Goal: Transaction & Acquisition: Register for event/course

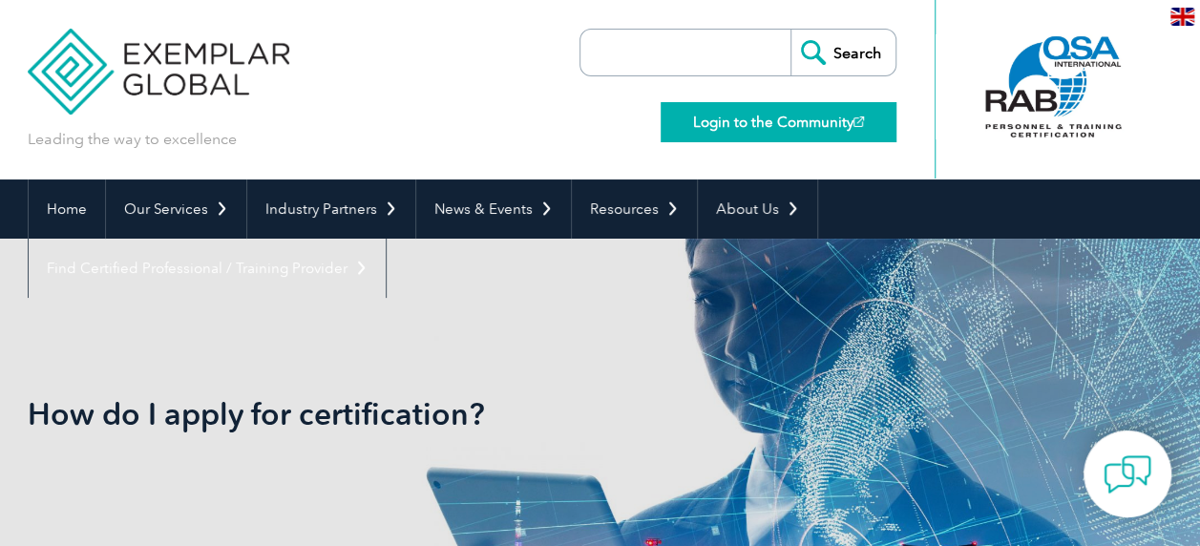
click at [779, 116] on link "Login to the Community" at bounding box center [778, 122] width 236 height 40
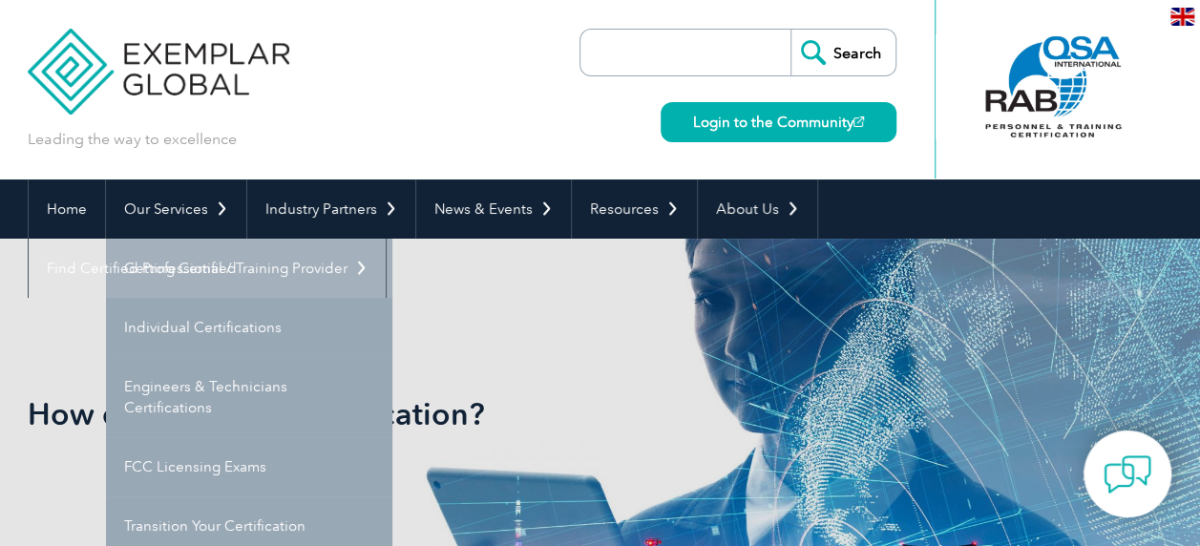
click at [184, 266] on link "Getting Certified" at bounding box center [249, 268] width 286 height 59
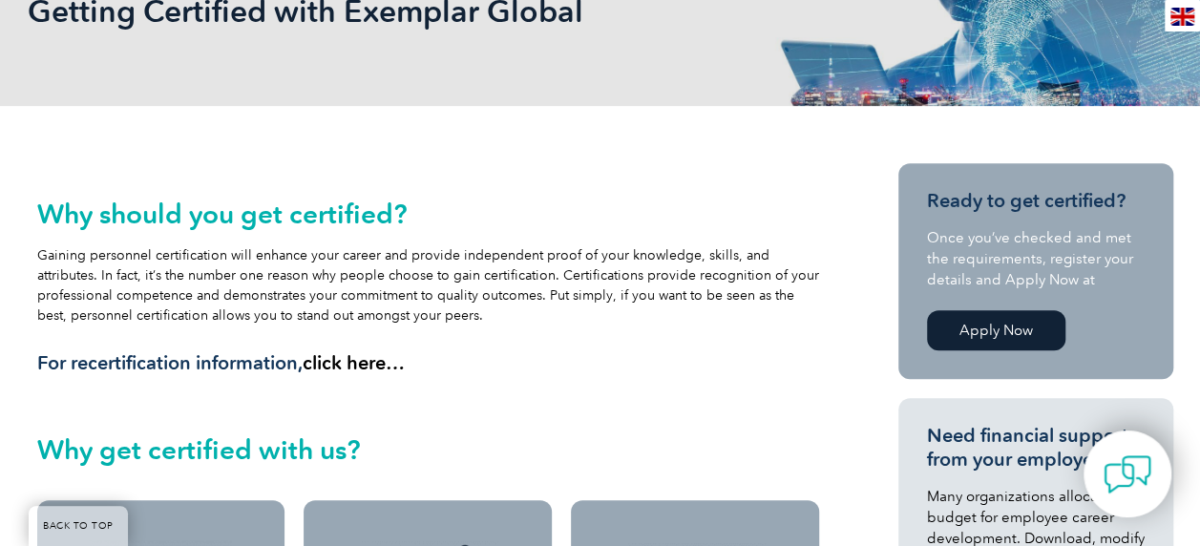
scroll to position [314, 0]
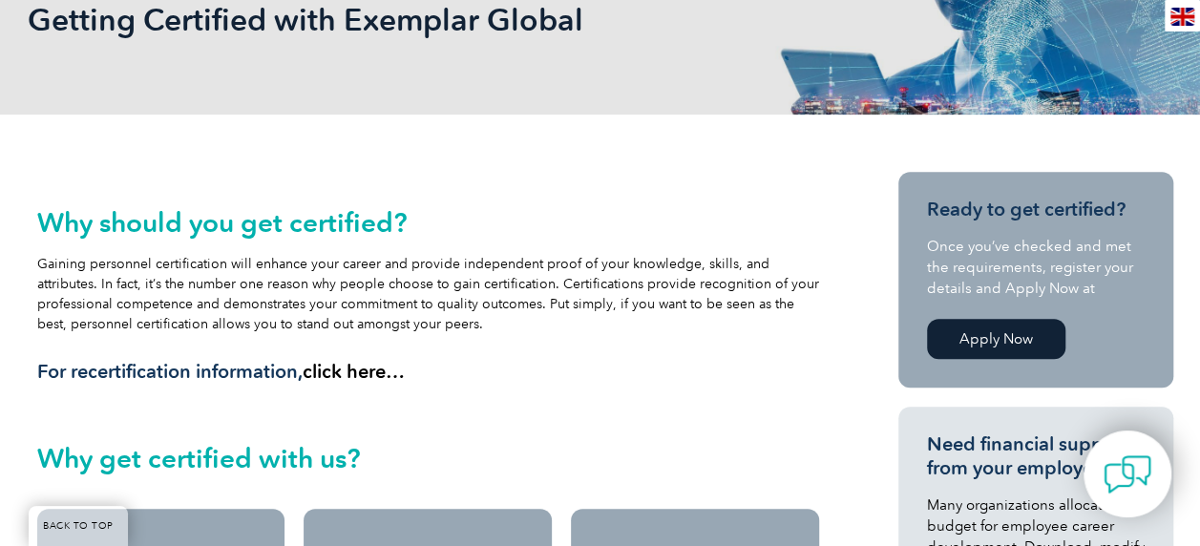
click at [955, 326] on link "Apply Now" at bounding box center [996, 339] width 138 height 40
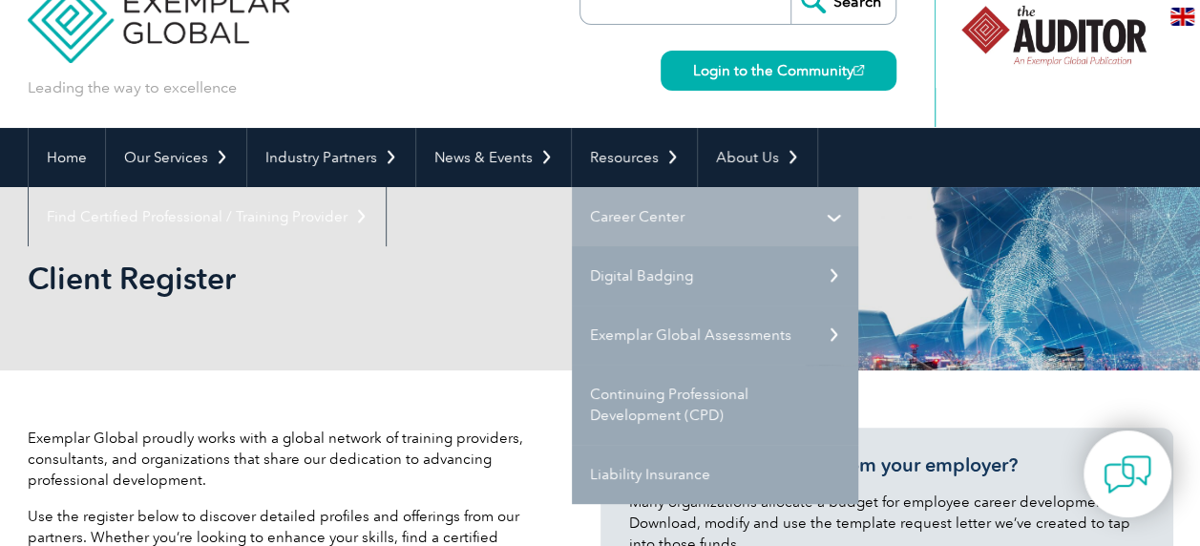
scroll to position [48, 0]
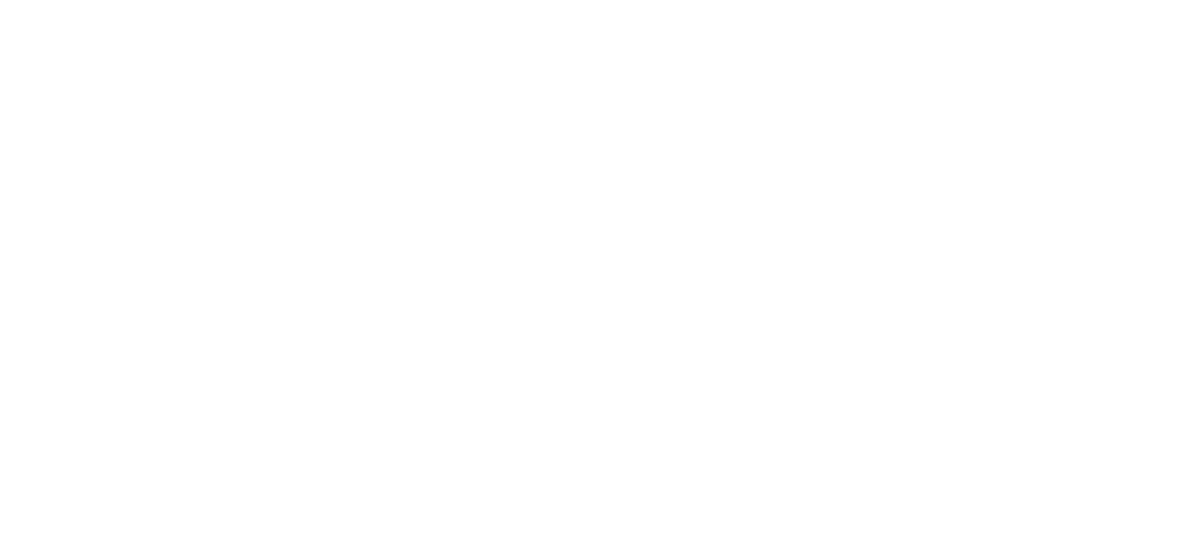
scroll to position [314, 0]
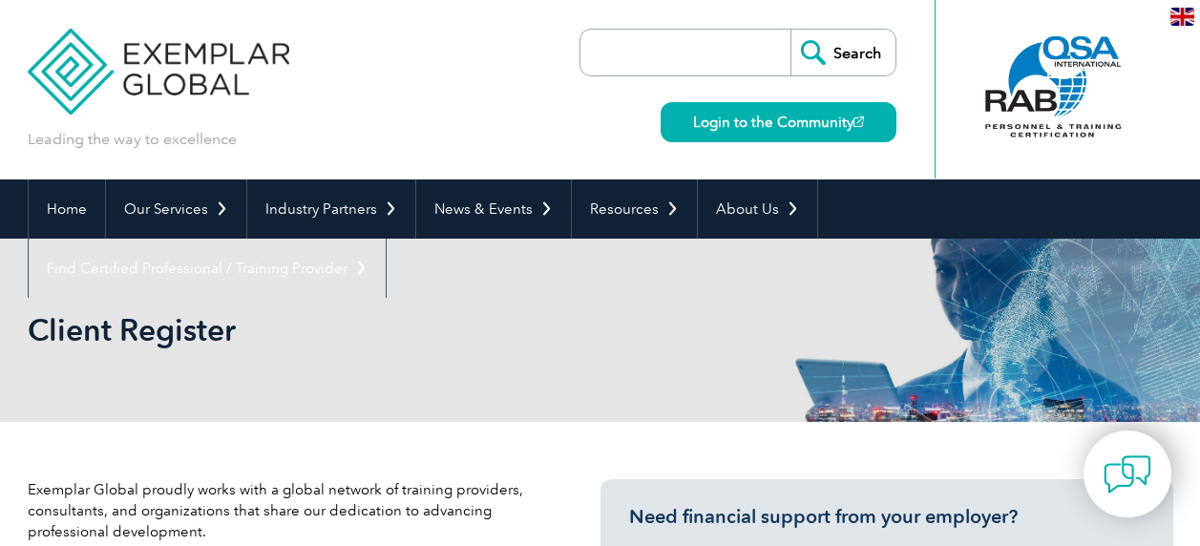
scroll to position [48, 0]
